Goal: Communication & Community: Ask a question

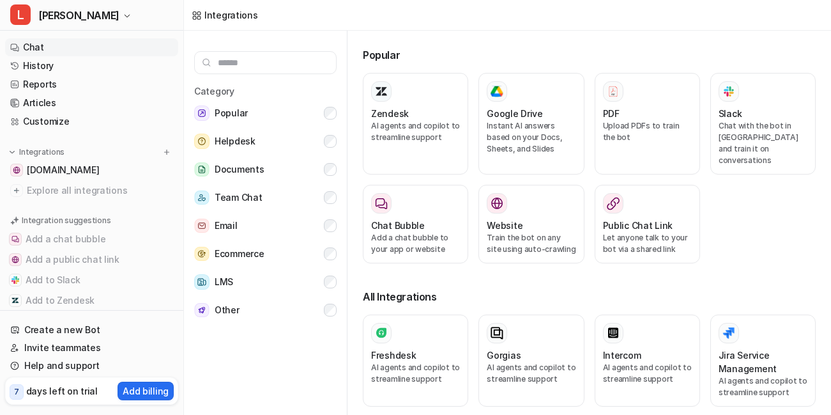
click at [50, 48] on link "Chat" at bounding box center [91, 47] width 173 height 18
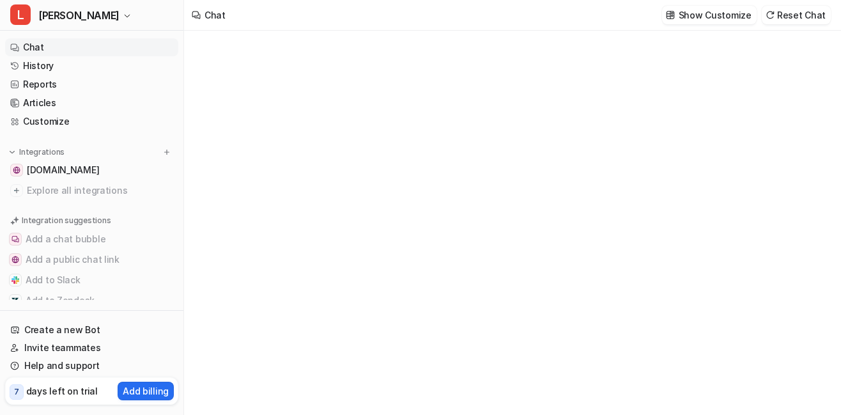
type textarea "**********"
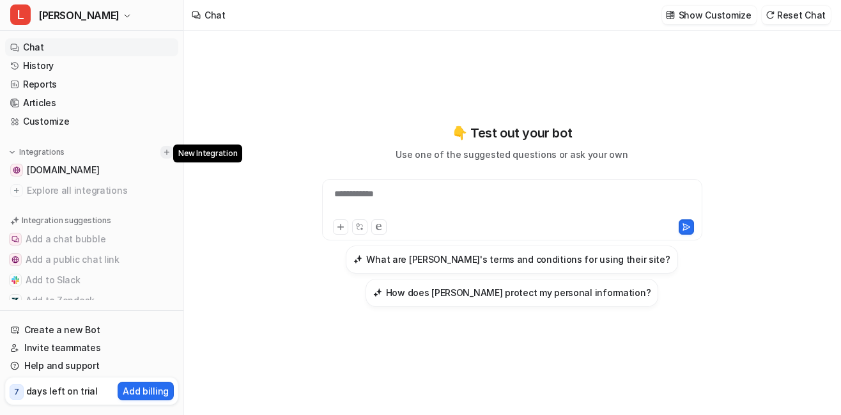
click at [162, 154] on img at bounding box center [166, 152] width 9 height 9
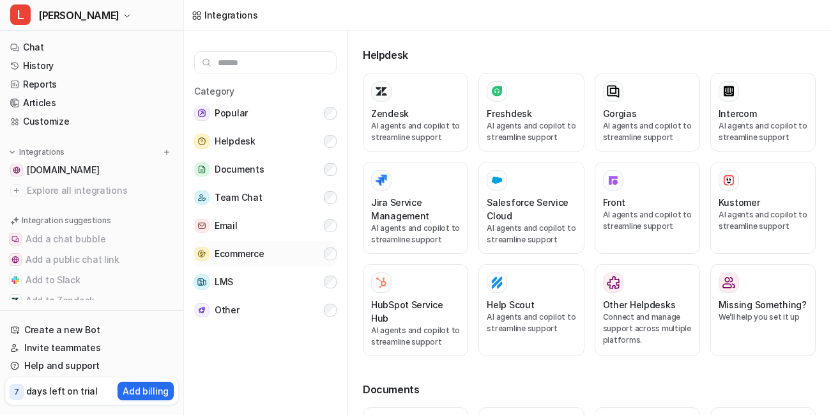
click at [332, 262] on button "Ecommerce" at bounding box center [265, 254] width 142 height 26
click at [332, 176] on button "Documents" at bounding box center [265, 170] width 142 height 26
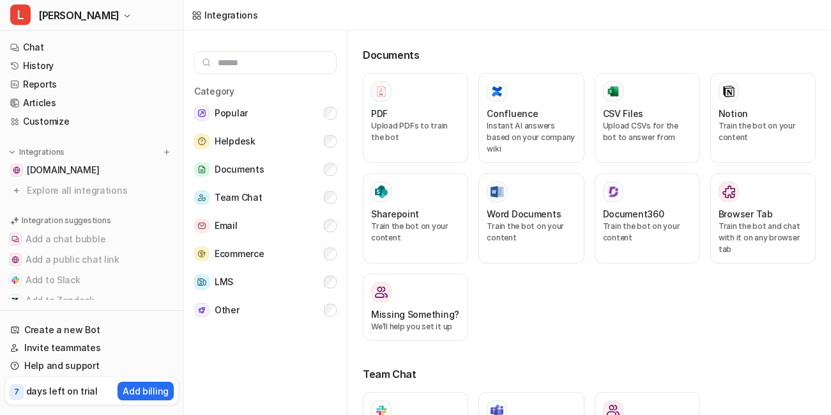
click at [329, 183] on div "Category Popular Helpdesk Documents Team Chat Email Ecommerce LMS Other" at bounding box center [265, 203] width 142 height 238
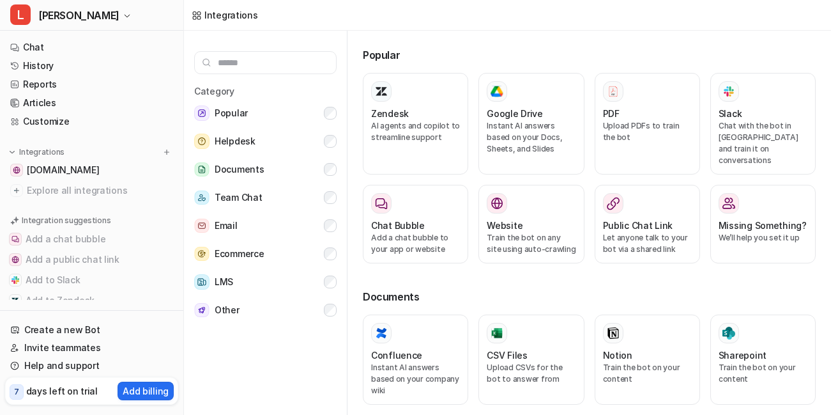
click at [341, 173] on div "Category Popular Helpdesk Documents Team Chat Email Ecommerce LMS Other" at bounding box center [266, 225] width 164 height 389
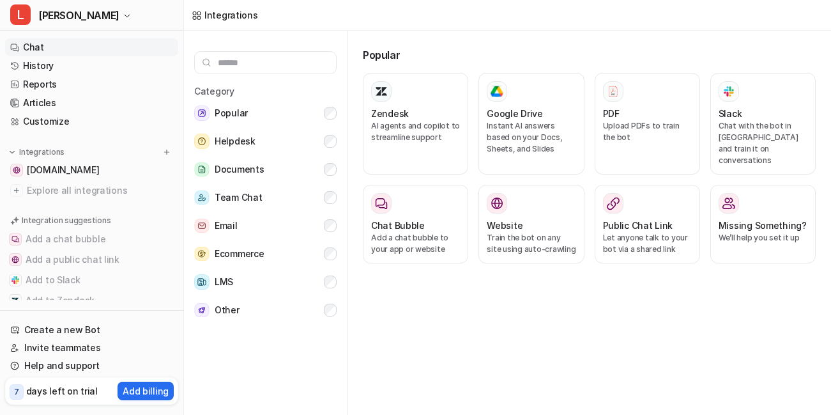
click at [31, 47] on link "Chat" at bounding box center [91, 47] width 173 height 18
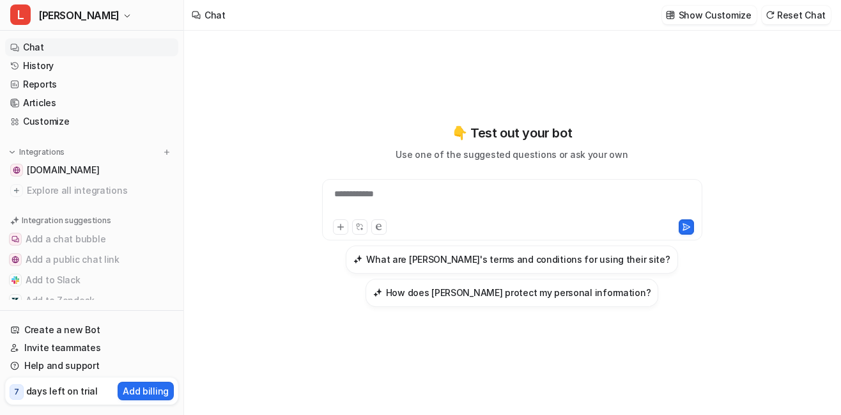
click at [291, 132] on div "**********" at bounding box center [512, 214] width 470 height 183
click at [49, 66] on link "History" at bounding box center [91, 66] width 173 height 18
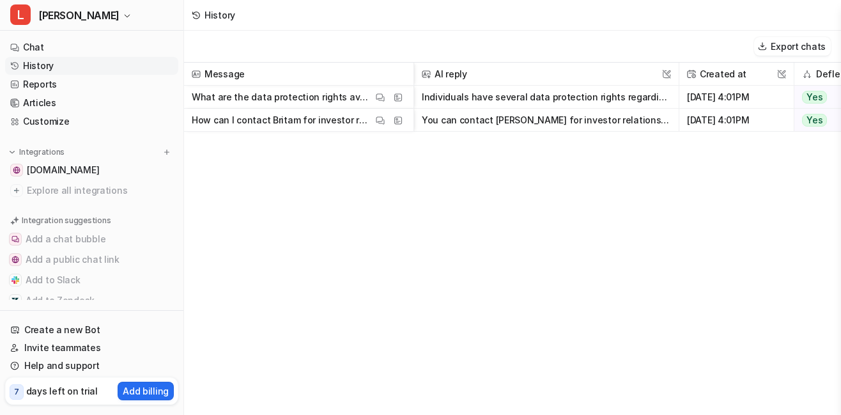
scroll to position [0, 312]
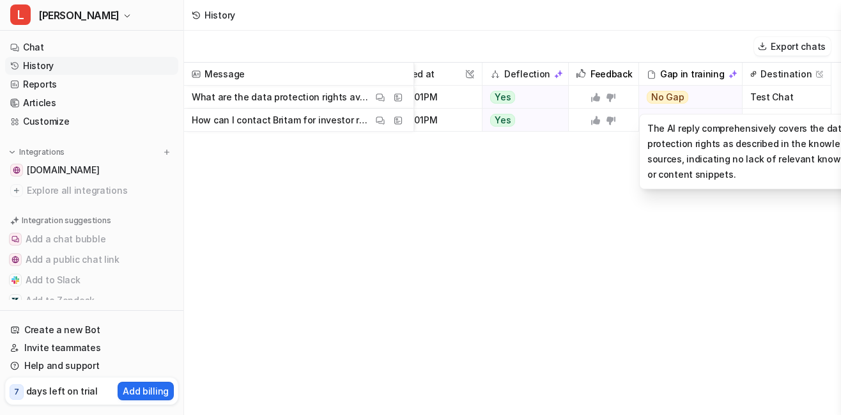
click at [678, 99] on span "No Gap" at bounding box center [668, 97] width 42 height 13
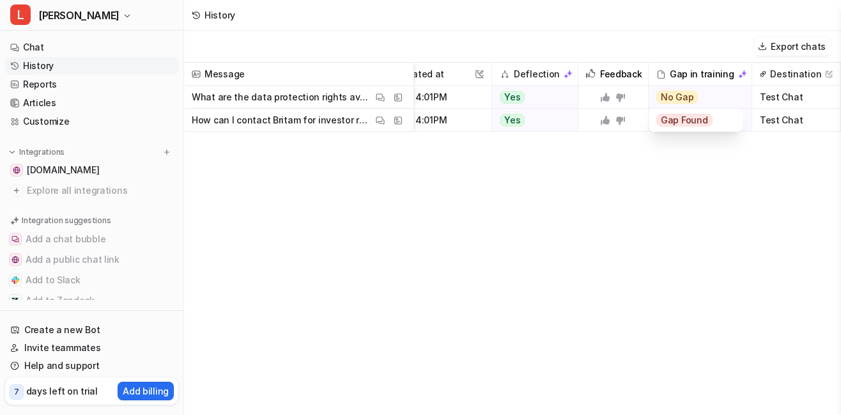
click at [678, 99] on span "No Gap" at bounding box center [677, 97] width 42 height 13
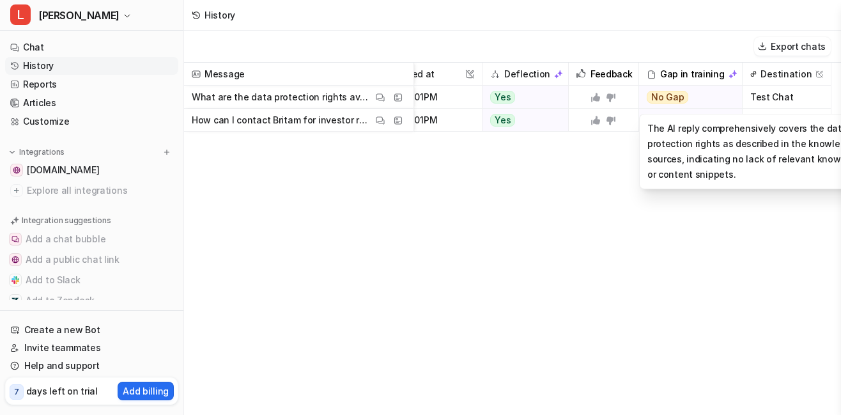
click at [678, 99] on span "No Gap" at bounding box center [668, 97] width 42 height 13
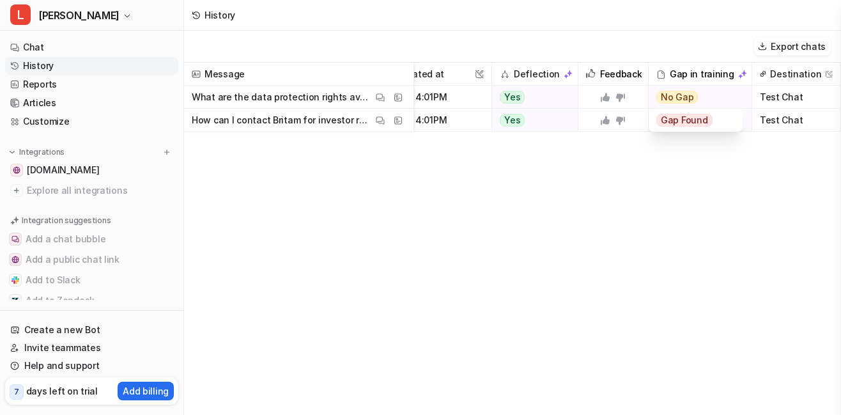
click at [659, 215] on div "Message AI reply This field cannot be modified Created at This field cannot be …" at bounding box center [512, 238] width 657 height 351
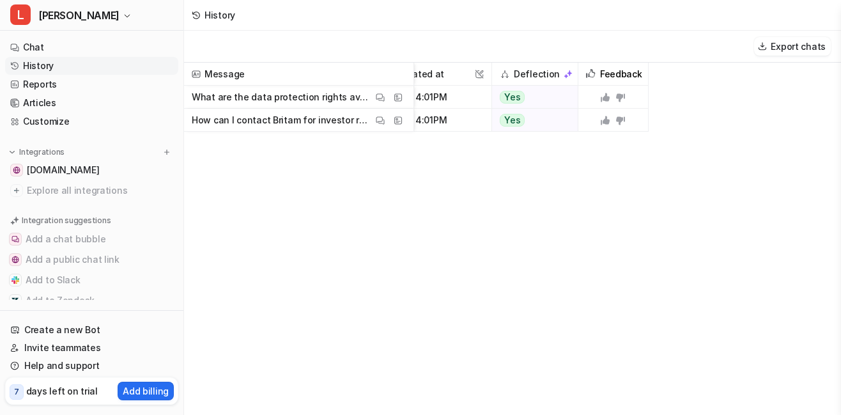
scroll to position [0, 0]
